Goal: Information Seeking & Learning: Learn about a topic

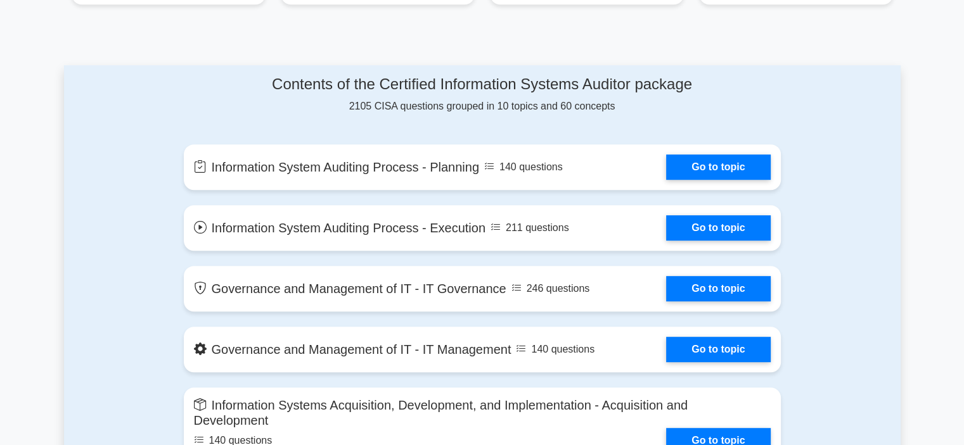
scroll to position [634, 0]
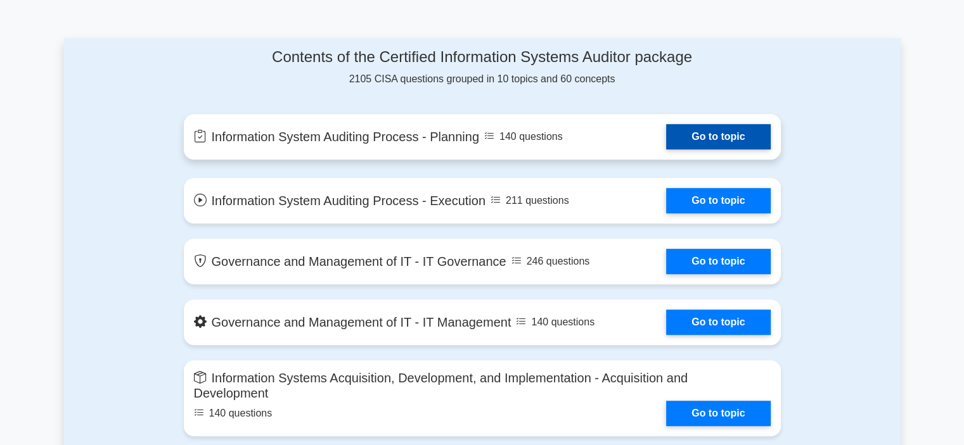
click at [701, 141] on link "Go to topic" at bounding box center [718, 136] width 104 height 25
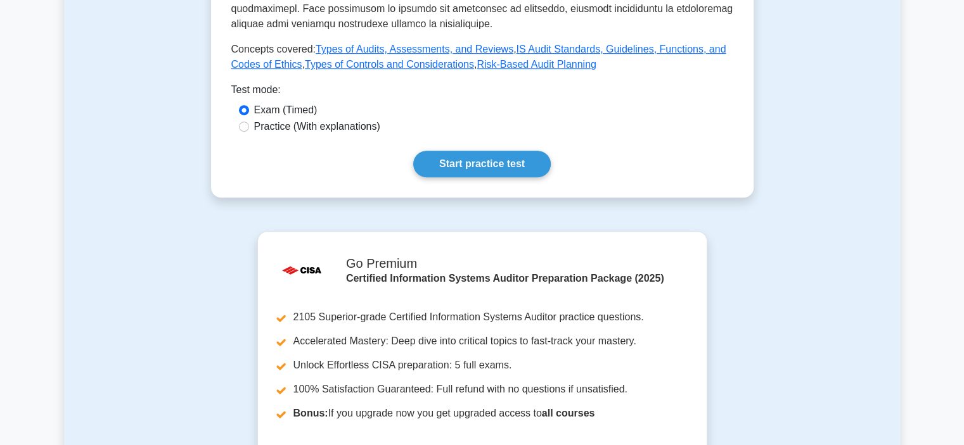
scroll to position [634, 0]
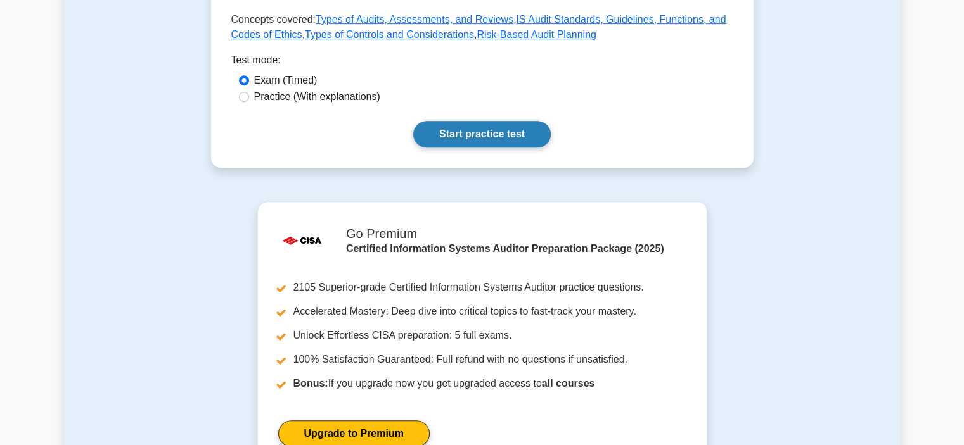
click at [487, 138] on link "Start practice test" at bounding box center [482, 134] width 138 height 27
